Goal: Obtain resource: Download file/media

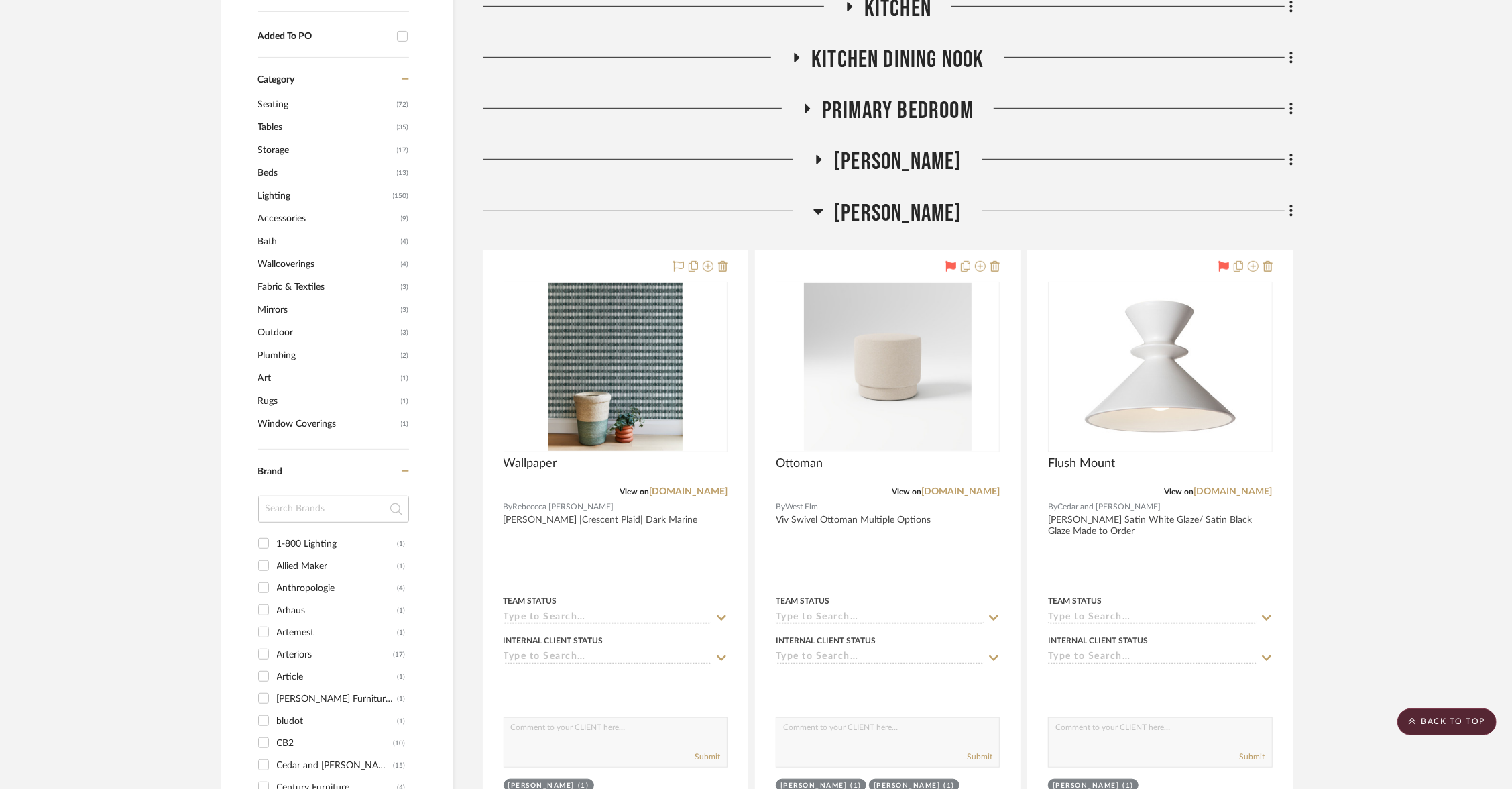
click at [871, 213] on span "[PERSON_NAME]" at bounding box center [897, 214] width 128 height 29
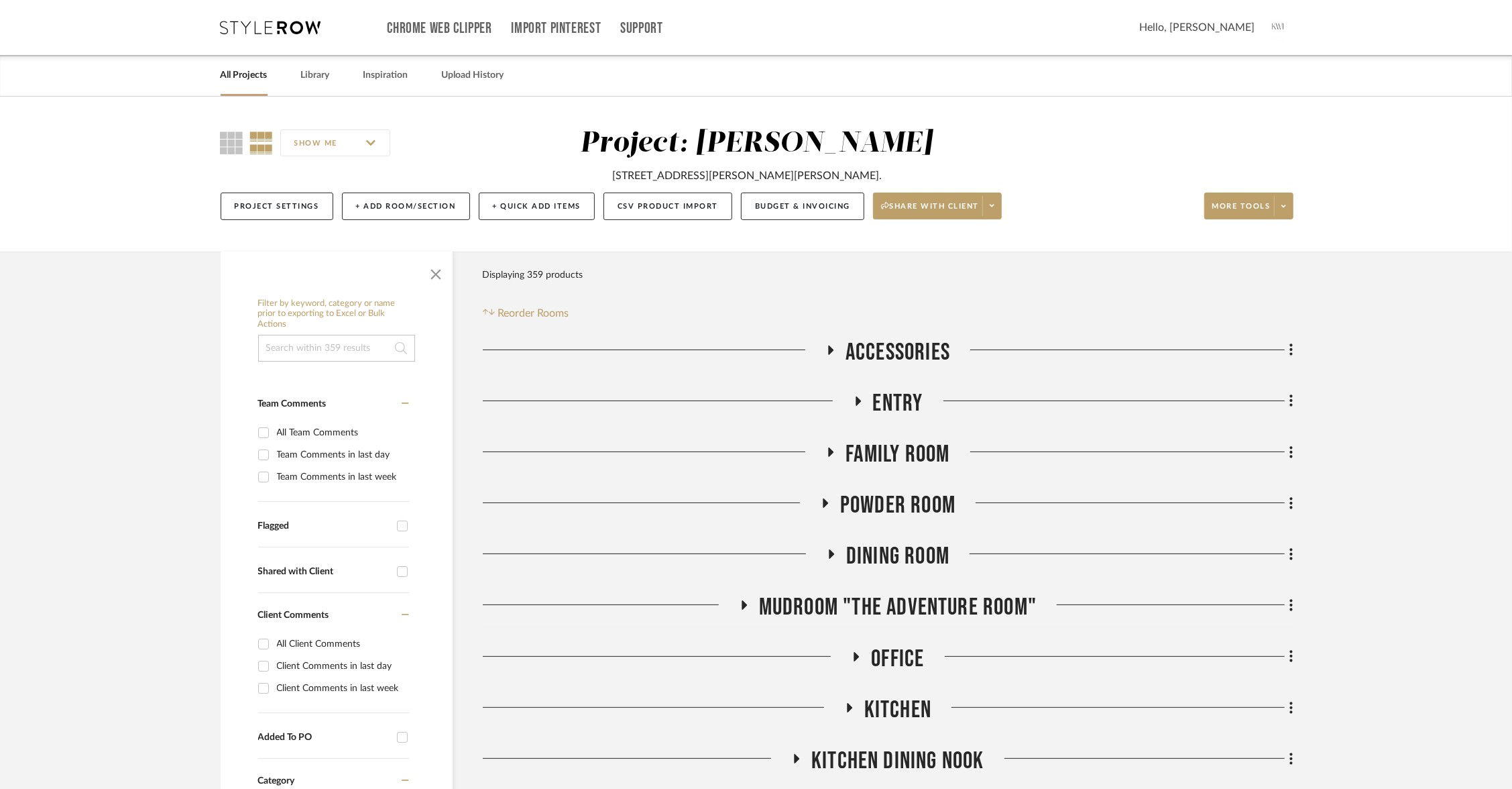
click at [887, 406] on span "Entry" at bounding box center [898, 404] width 51 height 29
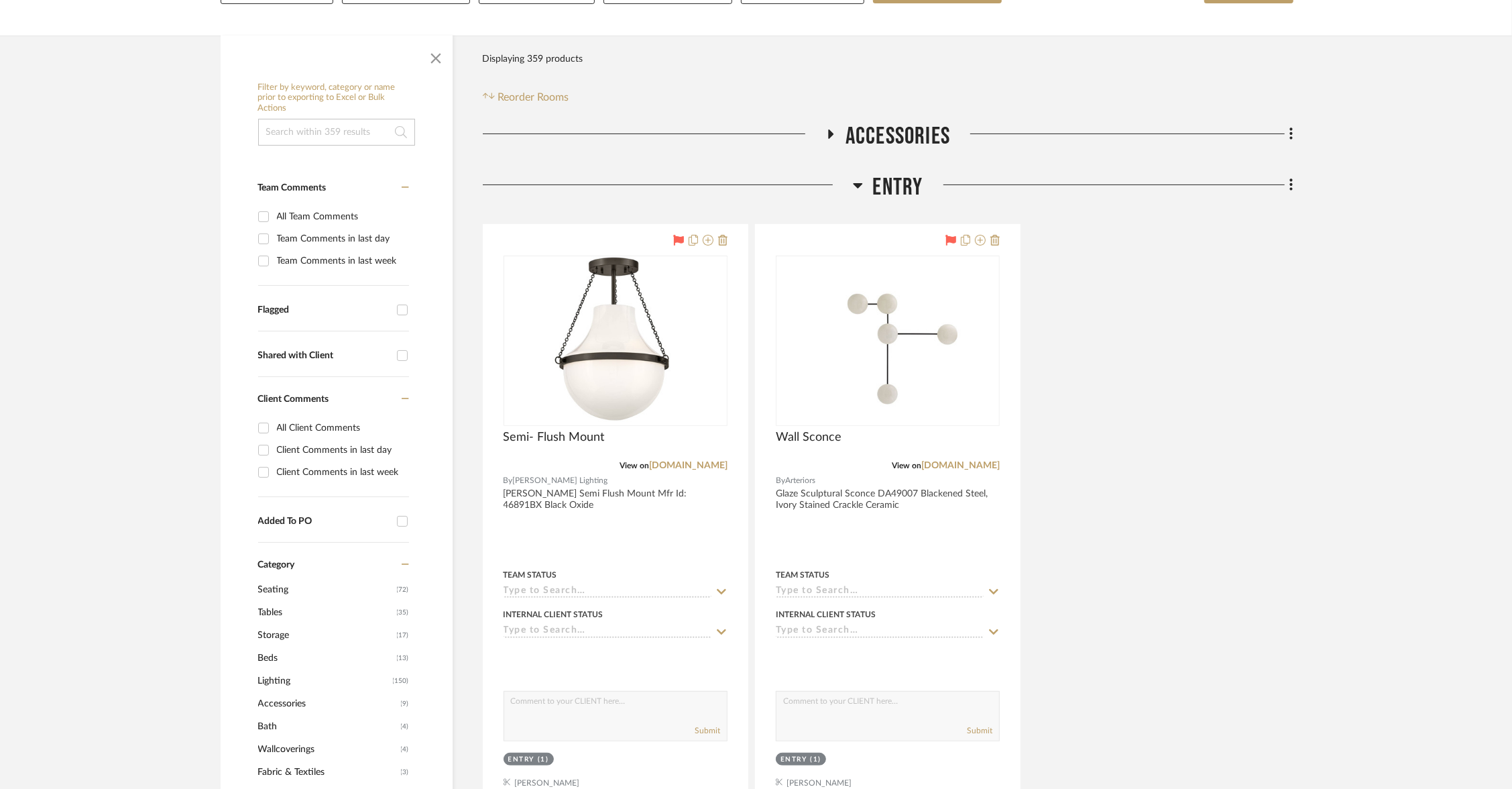
scroll to position [241, 0]
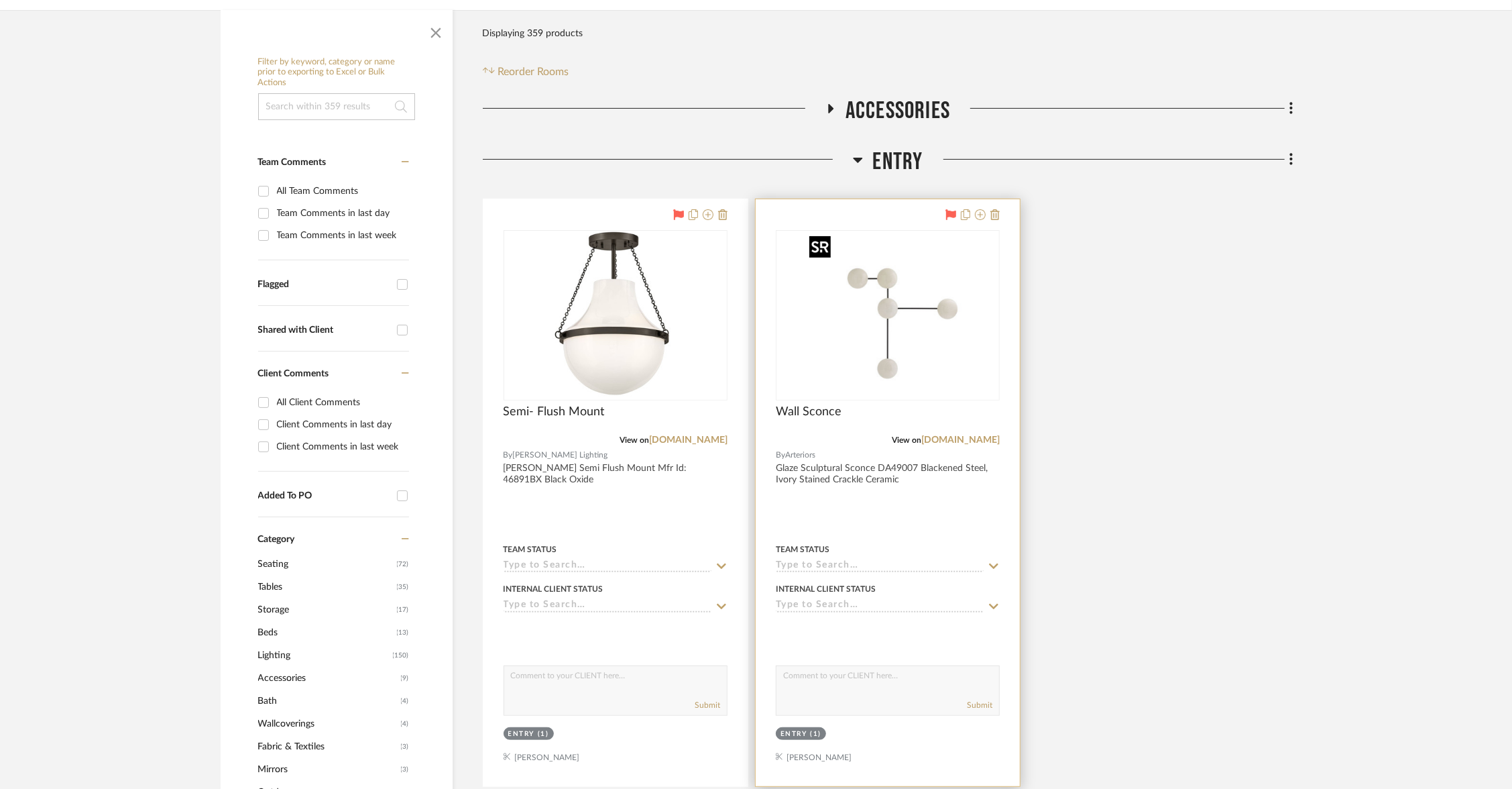
click at [0, 0] on img at bounding box center [0, 0] width 0 height 0
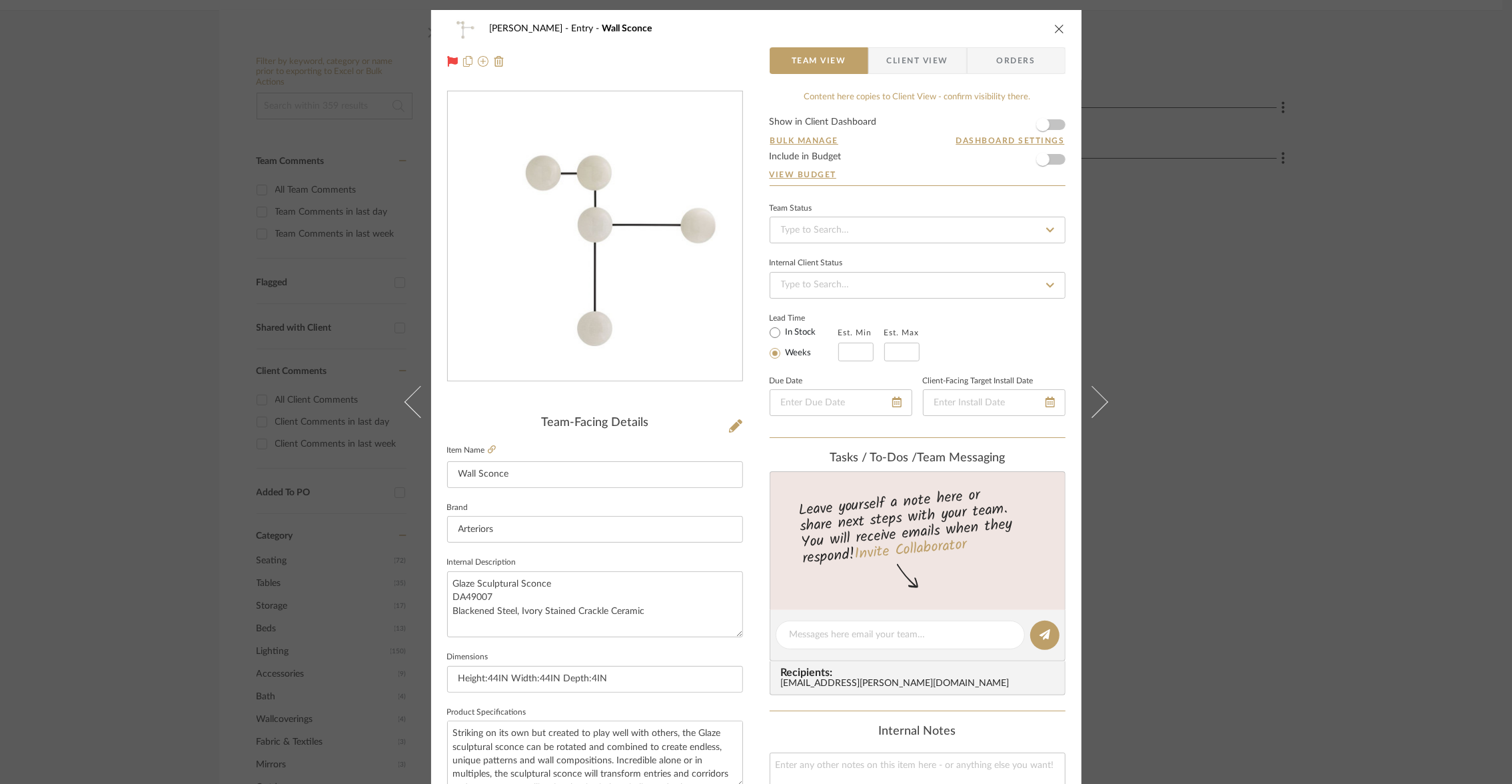
click at [889, 74] on div "[PERSON_NAME] Entry Wall Sconce Team View Client View Orders" at bounding box center [756, 44] width 651 height 70
click at [895, 57] on span "Client View" at bounding box center [917, 61] width 61 height 27
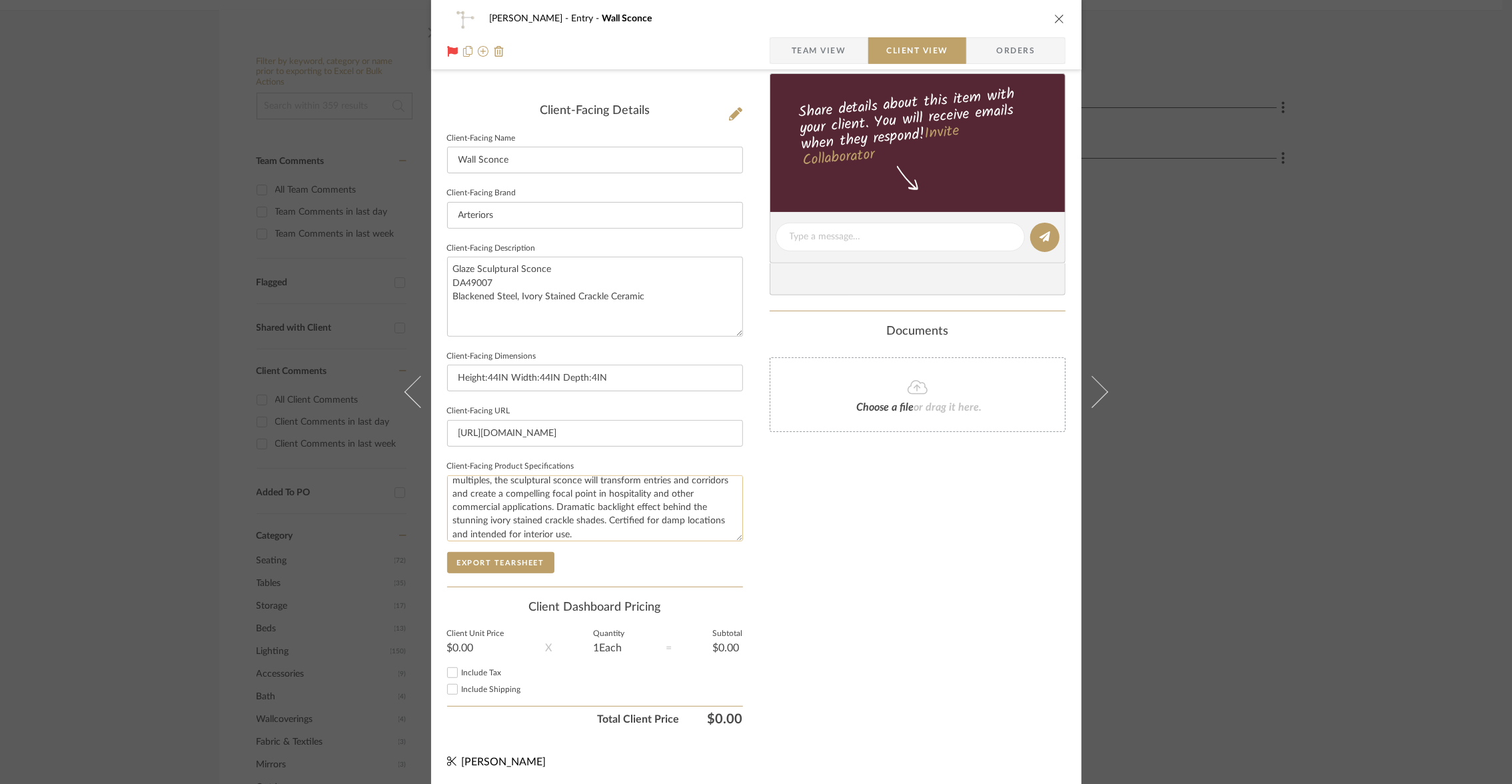
scroll to position [53, 0]
click at [478, 559] on button "Export Tearsheet" at bounding box center [501, 563] width 107 height 21
click at [1055, 14] on icon "close" at bounding box center [1060, 18] width 11 height 11
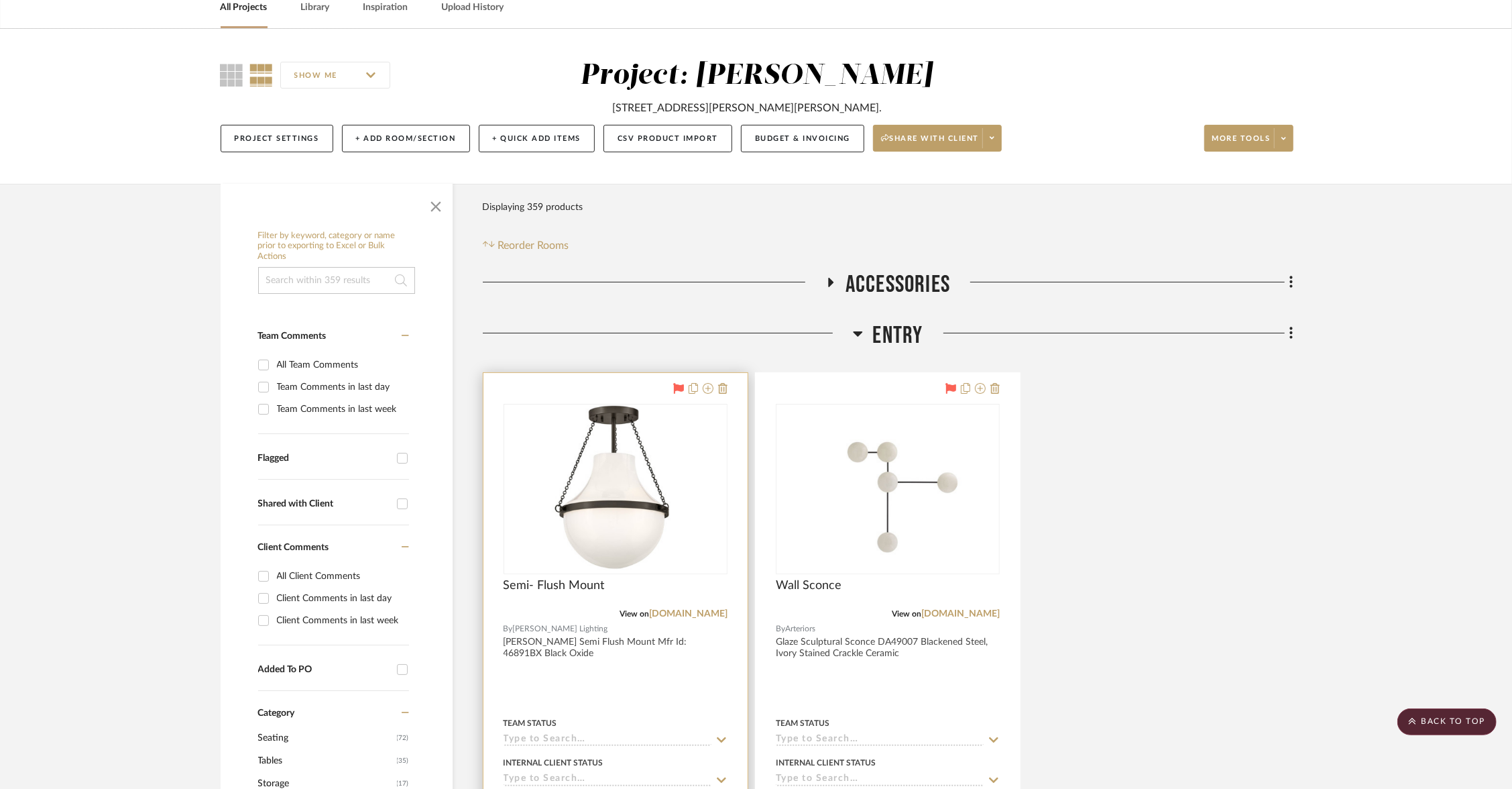
scroll to position [0, 0]
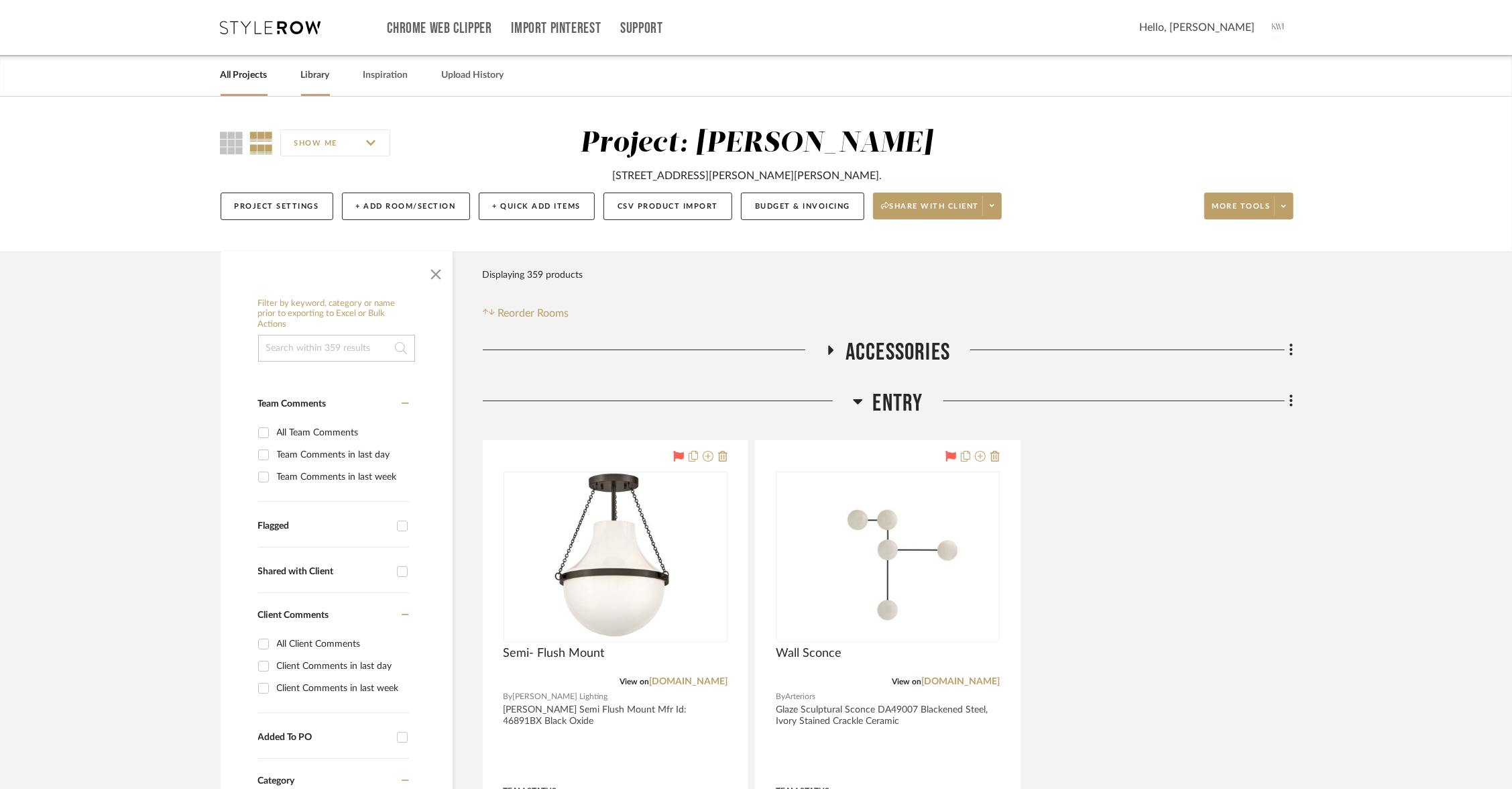
click at [318, 82] on link "Library" at bounding box center [316, 75] width 29 height 18
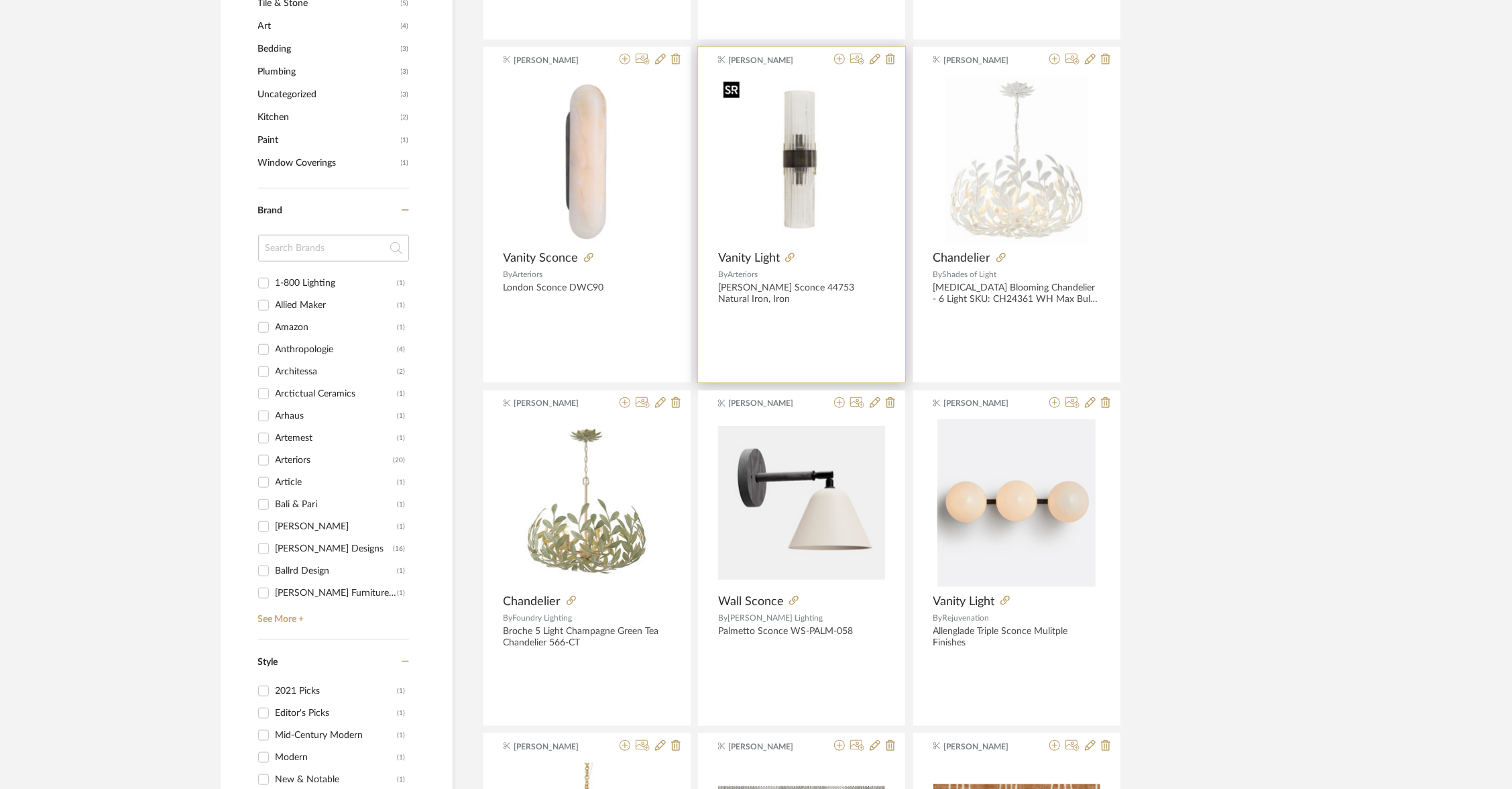
scroll to position [893, 0]
click at [843, 60] on icon at bounding box center [839, 60] width 11 height 11
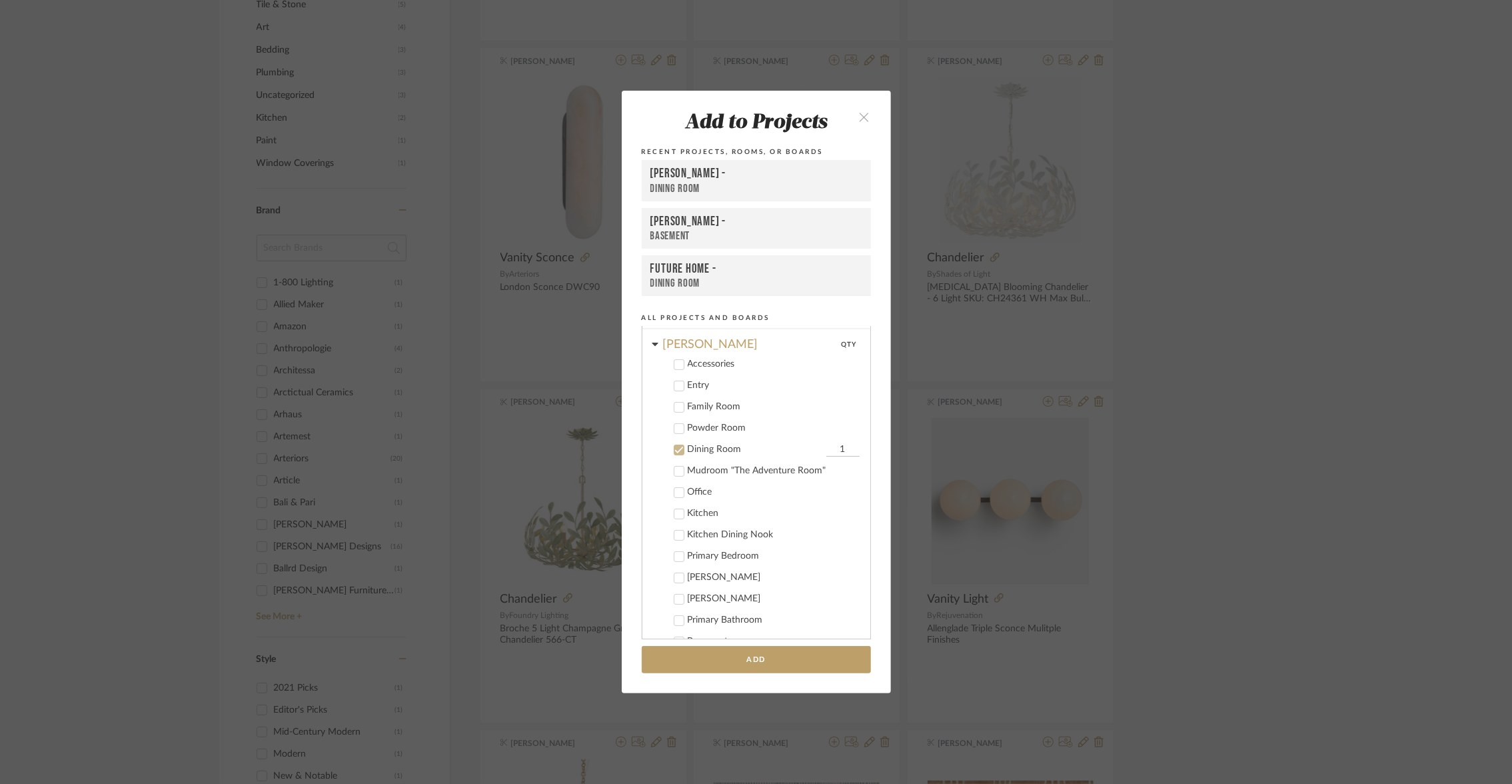
scroll to position [220, 0]
click at [867, 117] on button "close" at bounding box center [864, 116] width 40 height 27
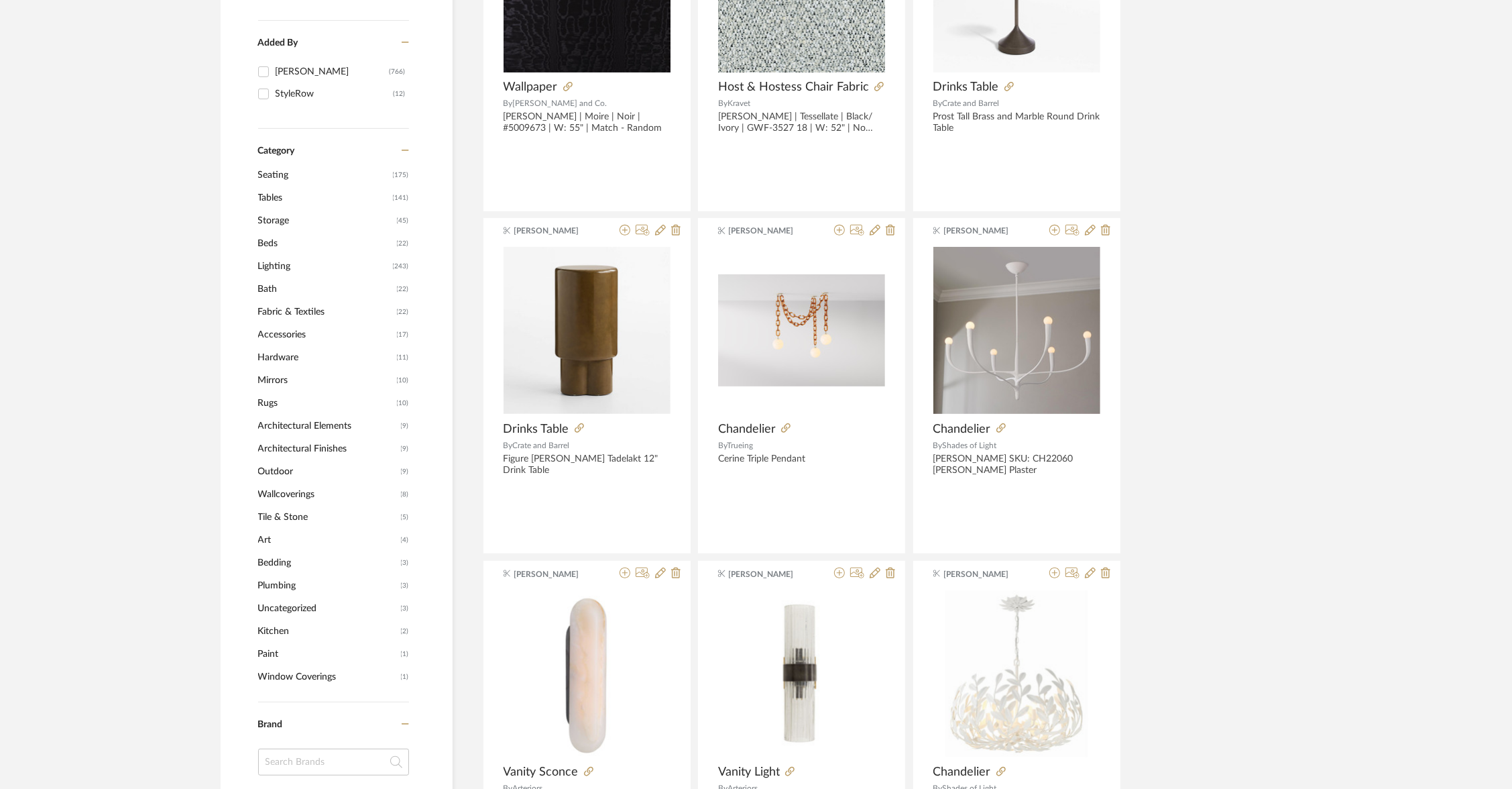
scroll to position [0, 0]
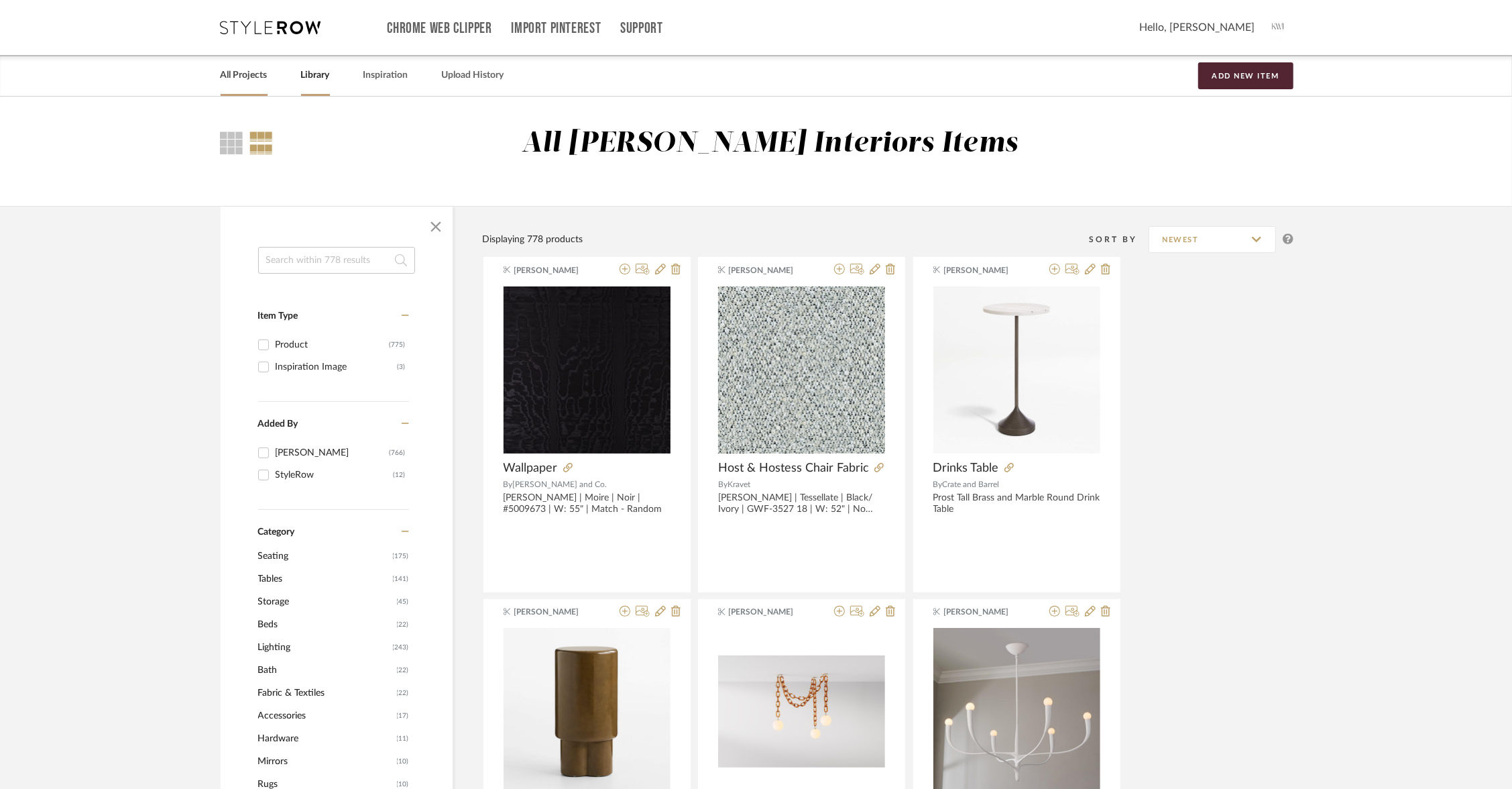
click at [228, 81] on link "All Projects" at bounding box center [244, 75] width 47 height 18
